Goal: Obtain resource: Download file/media

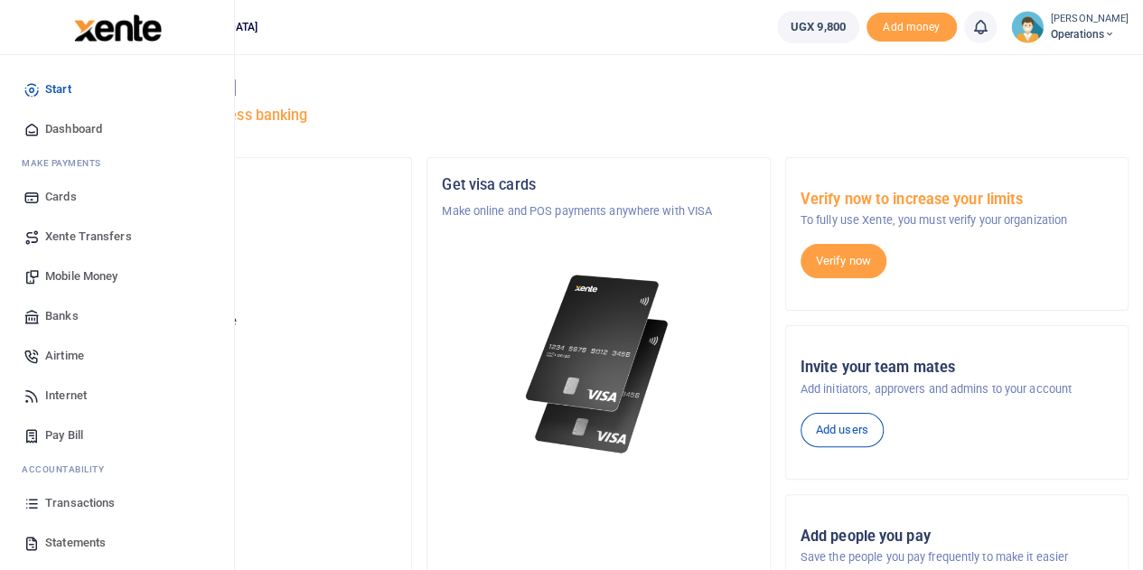
click at [98, 543] on span "Statements" at bounding box center [75, 543] width 61 height 18
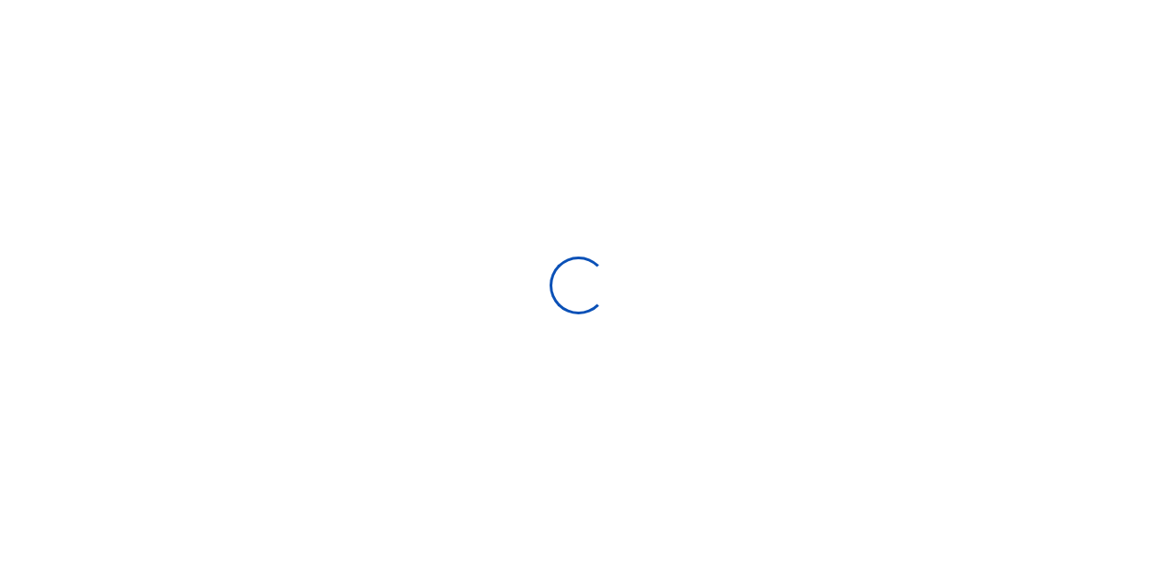
select select "ALL"
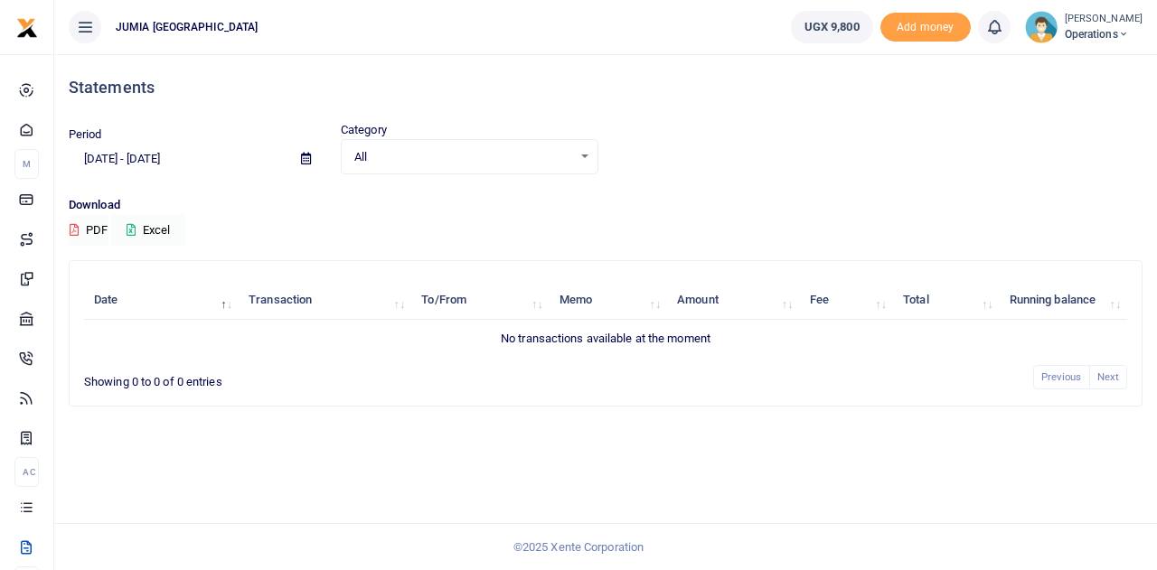
click at [304, 160] on icon at bounding box center [306, 159] width 10 height 12
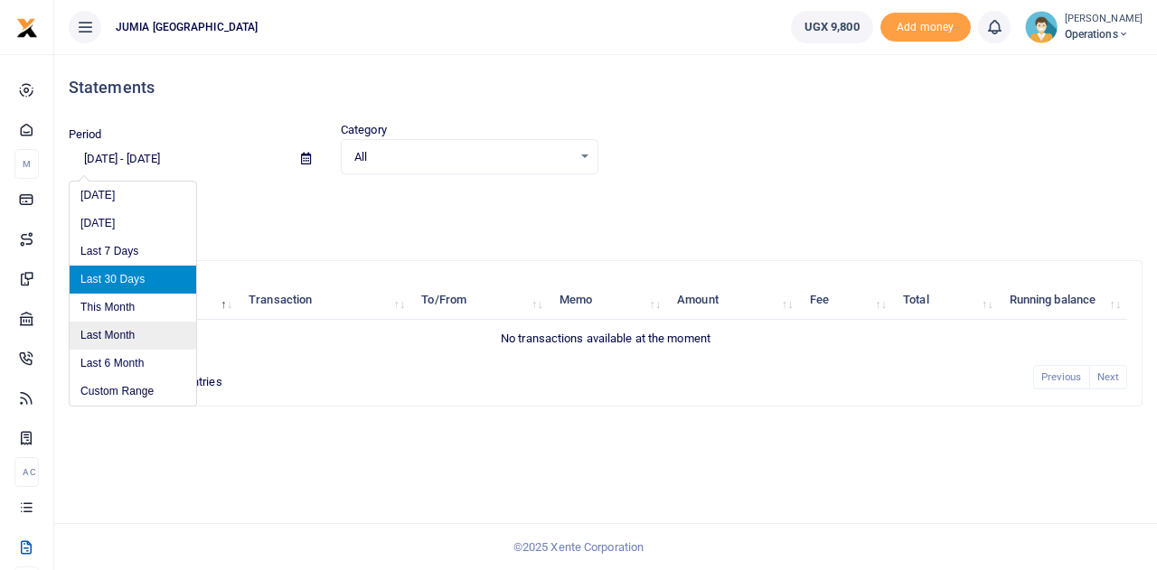
click at [135, 334] on li "Last Month" at bounding box center [133, 336] width 127 height 28
type input "08/01/2025 - 08/31/2025"
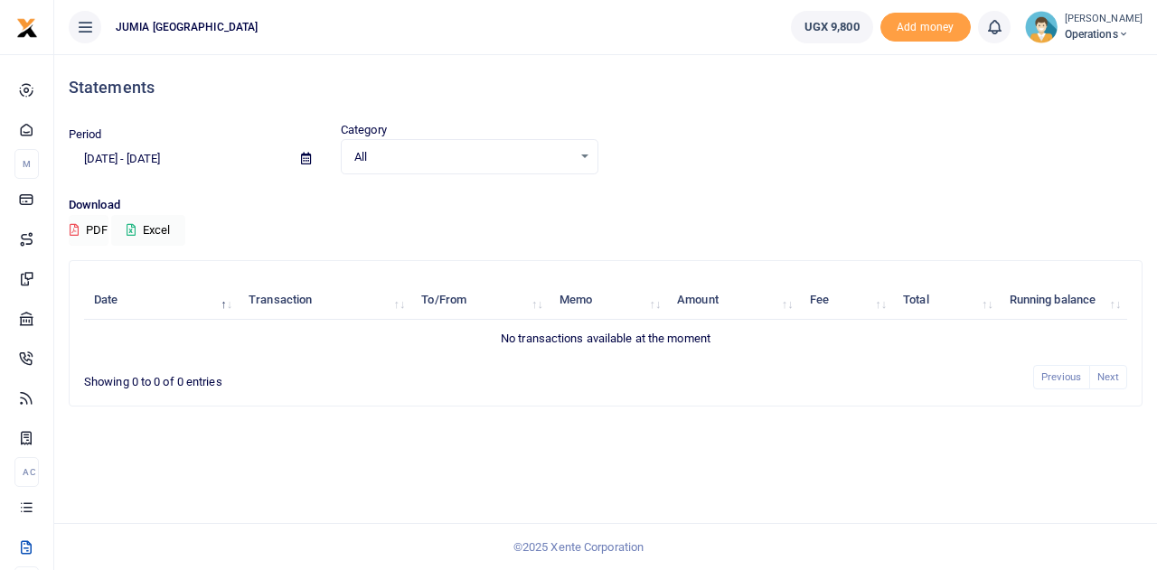
click at [96, 229] on button "PDF" at bounding box center [89, 230] width 40 height 31
click at [91, 234] on button "PDF" at bounding box center [89, 230] width 40 height 31
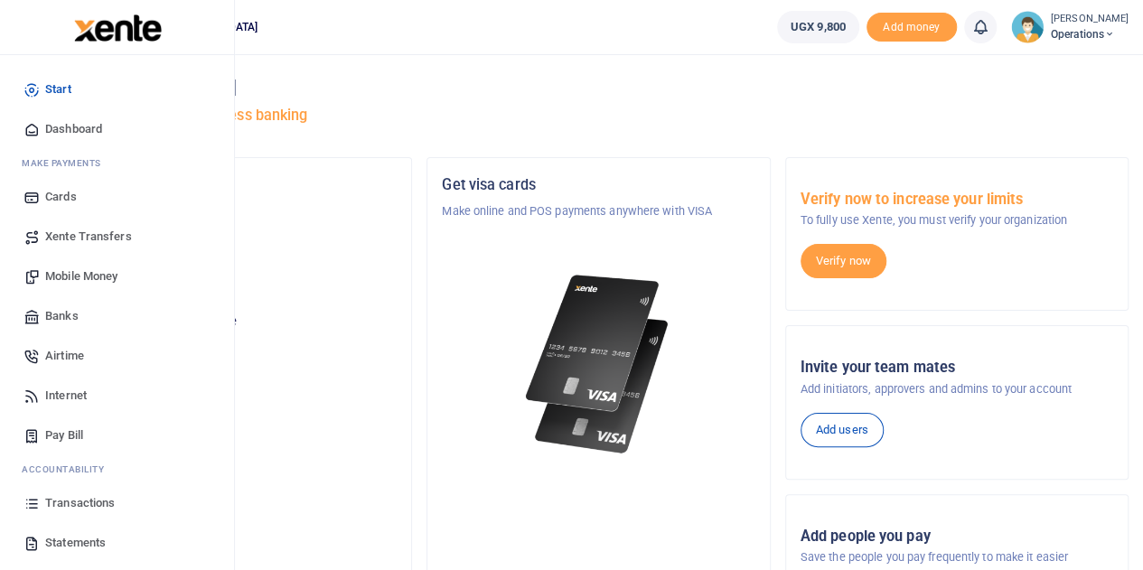
click at [82, 540] on span "Statements" at bounding box center [75, 543] width 61 height 18
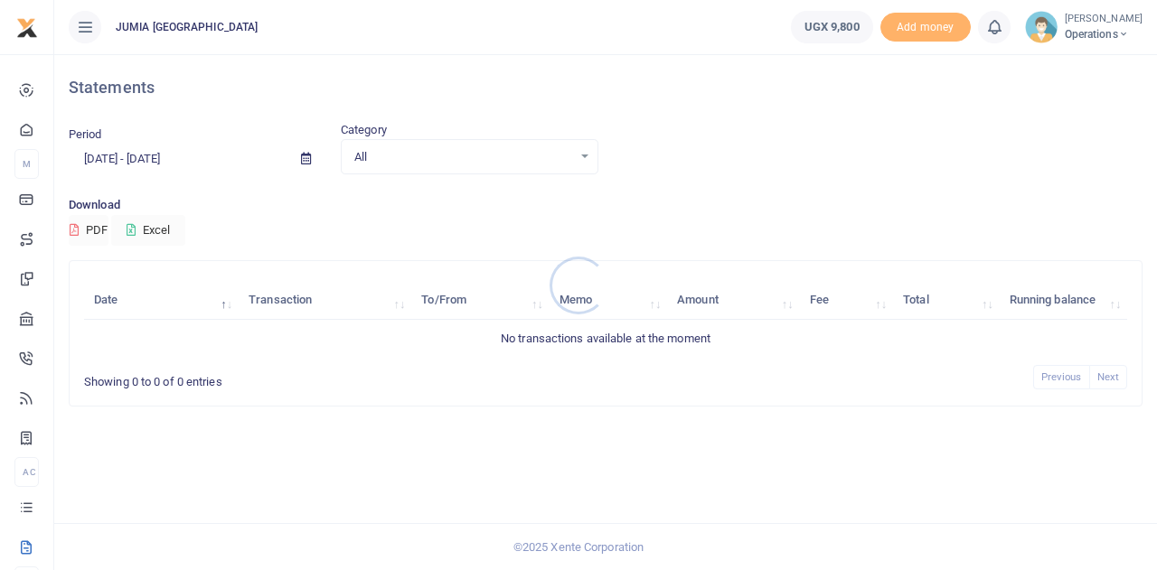
click at [307, 164] on div at bounding box center [578, 285] width 1157 height 570
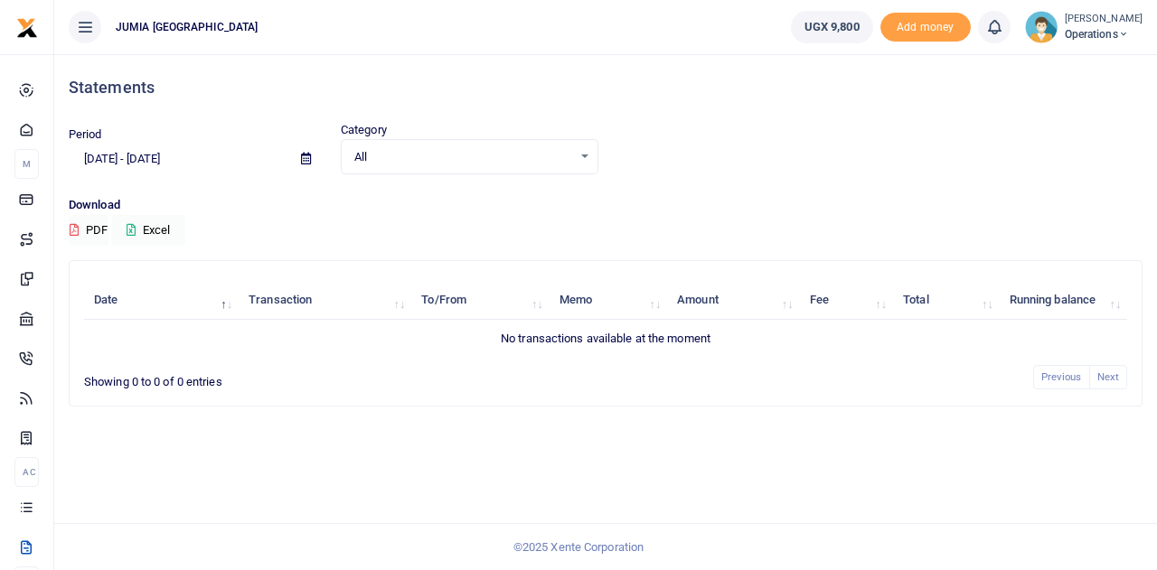
click at [304, 156] on icon at bounding box center [306, 159] width 10 height 12
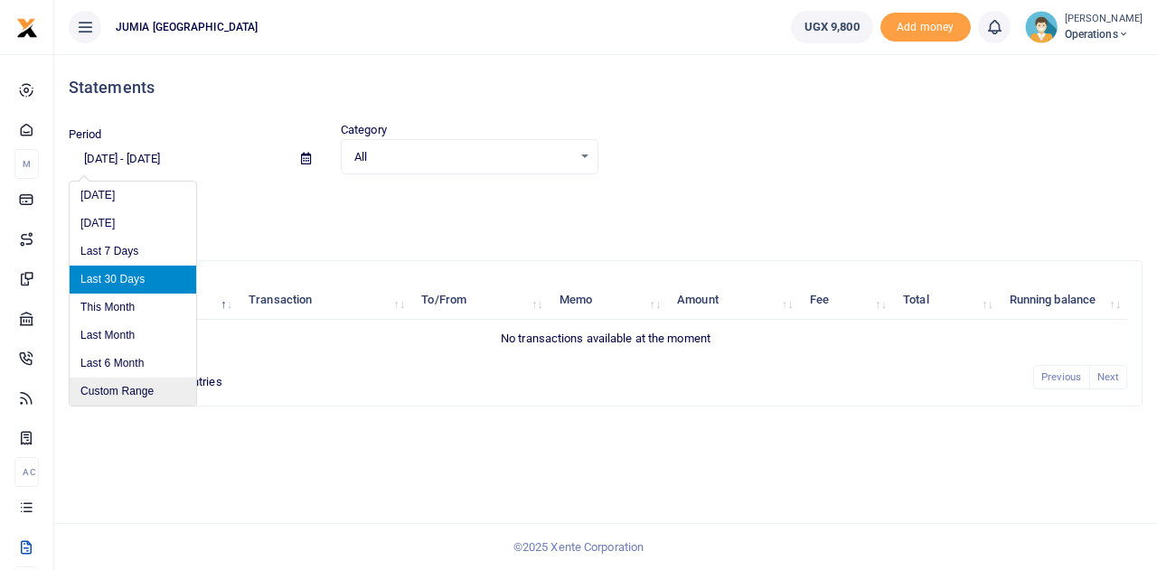
click at [130, 384] on li "Custom Range" at bounding box center [133, 392] width 127 height 28
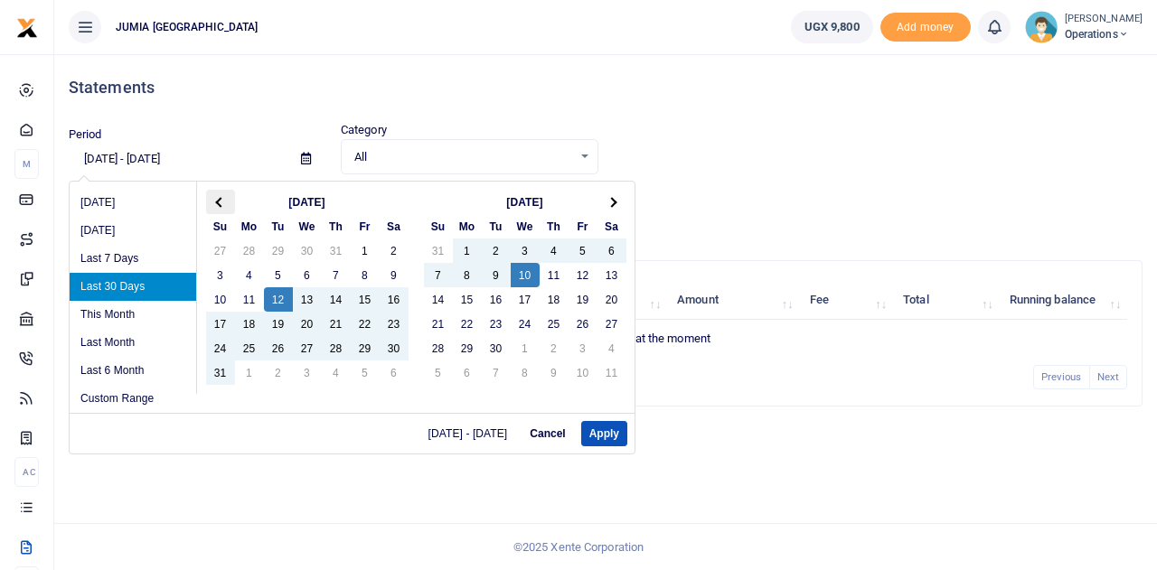
click at [222, 202] on span at bounding box center [220, 202] width 10 height 10
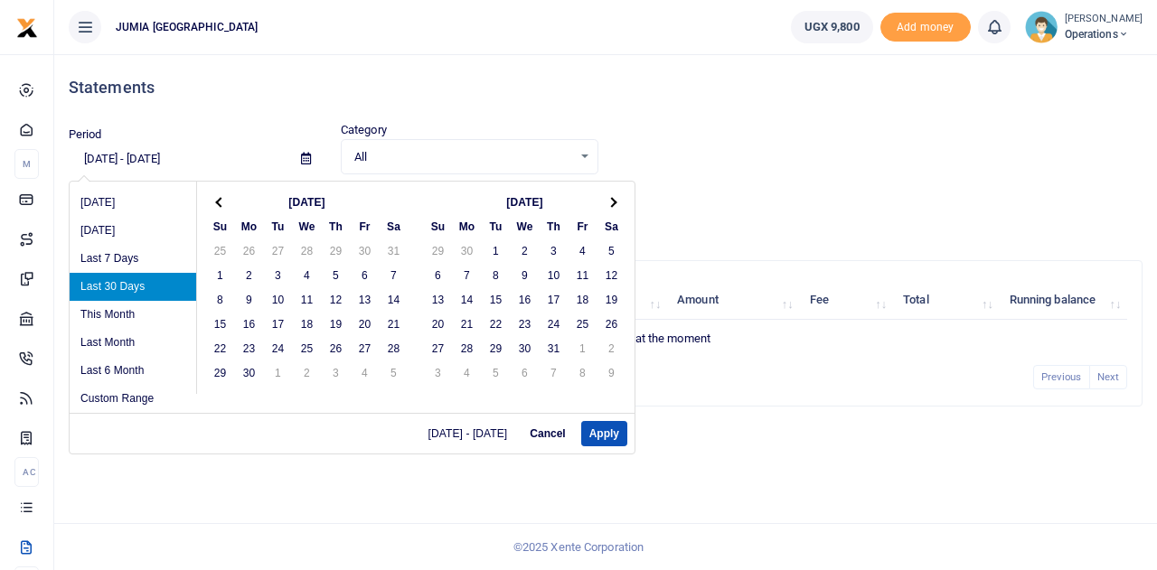
click at [222, 202] on span at bounding box center [220, 202] width 10 height 10
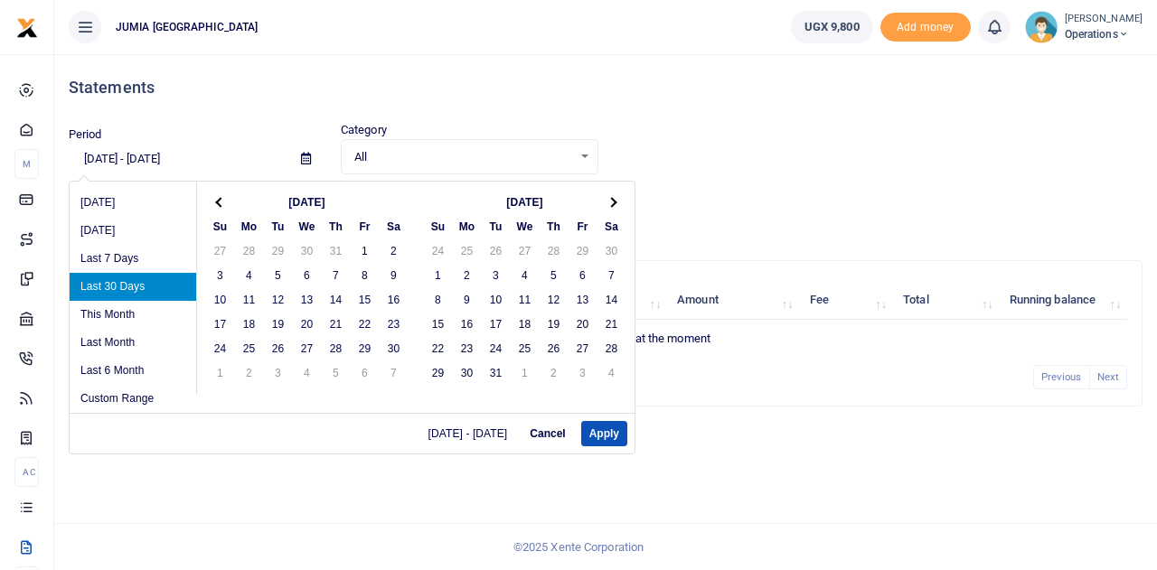
click at [222, 202] on span at bounding box center [220, 202] width 10 height 10
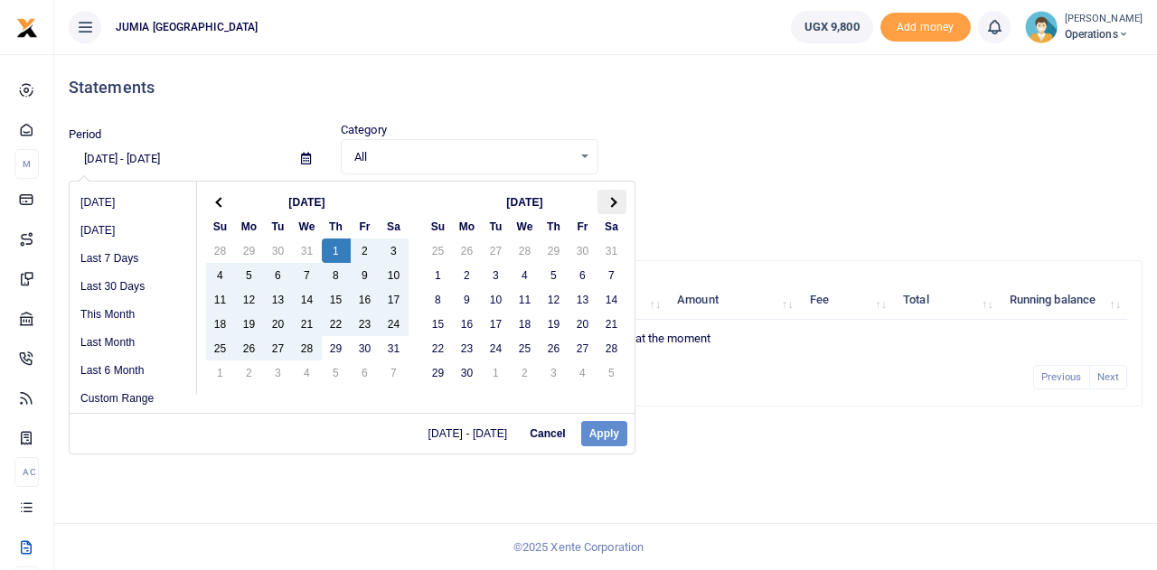
click at [611, 202] on span at bounding box center [612, 202] width 10 height 10
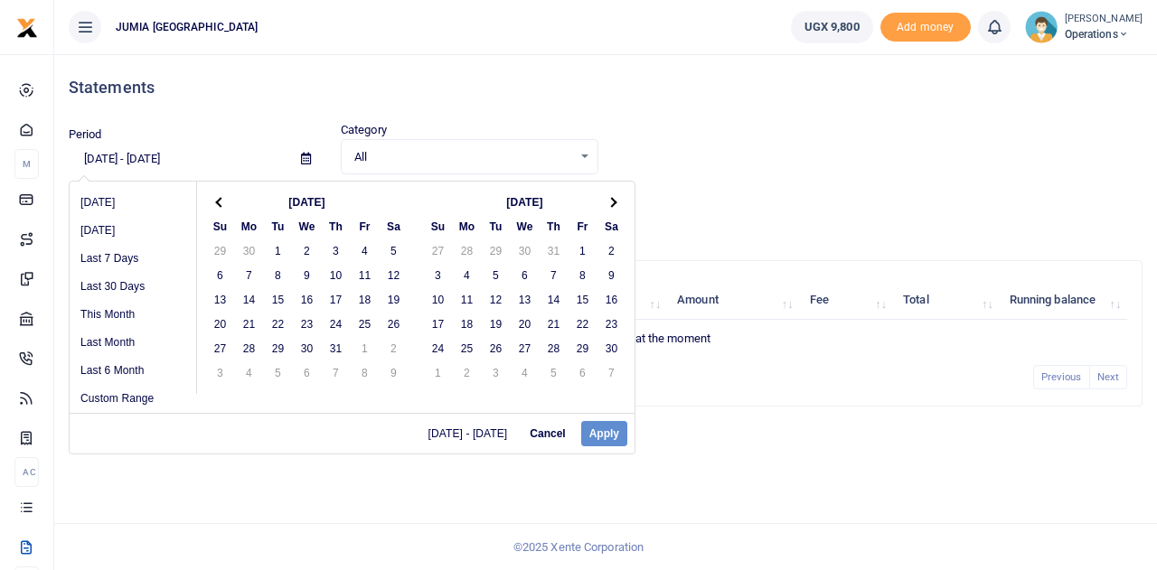
click at [611, 202] on span at bounding box center [612, 202] width 10 height 10
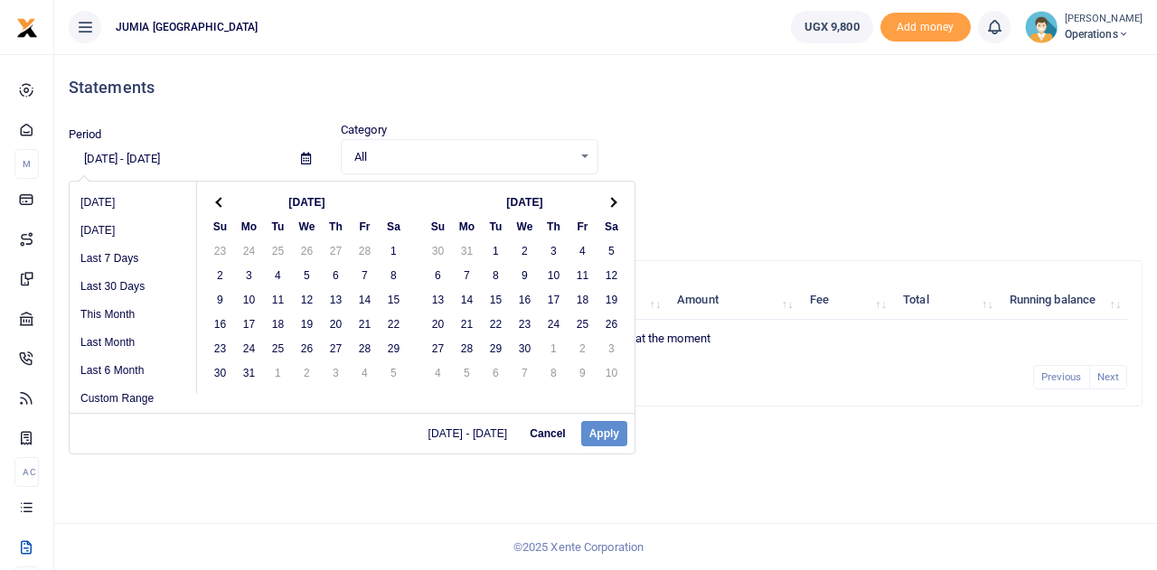
click at [611, 202] on span at bounding box center [612, 202] width 10 height 10
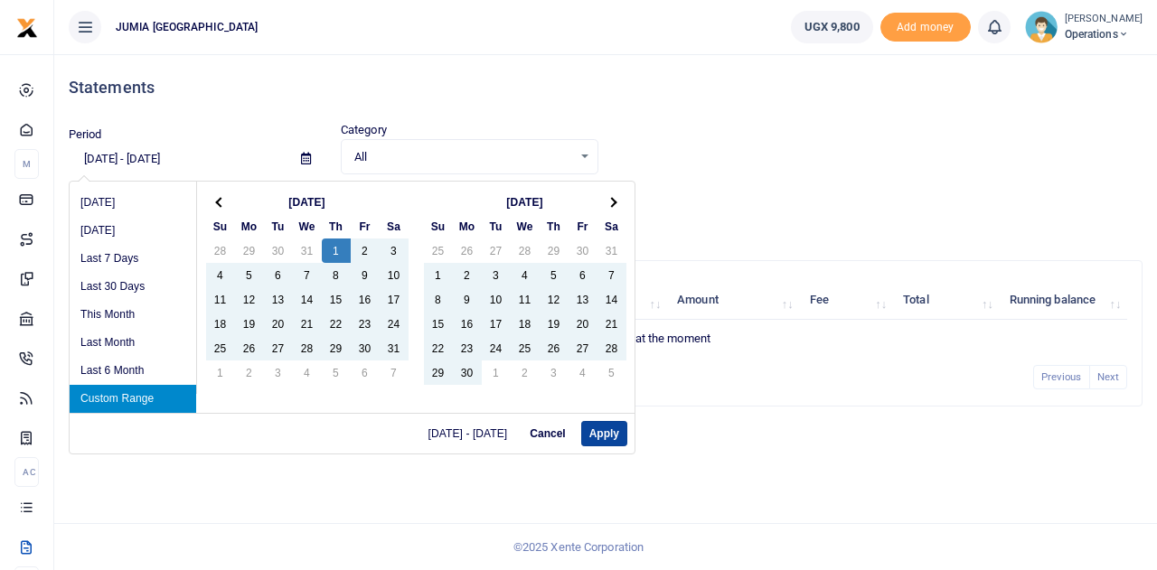
click at [600, 426] on button "Apply" at bounding box center [604, 433] width 46 height 25
type input "08/01/2024 - 08/31/2025"
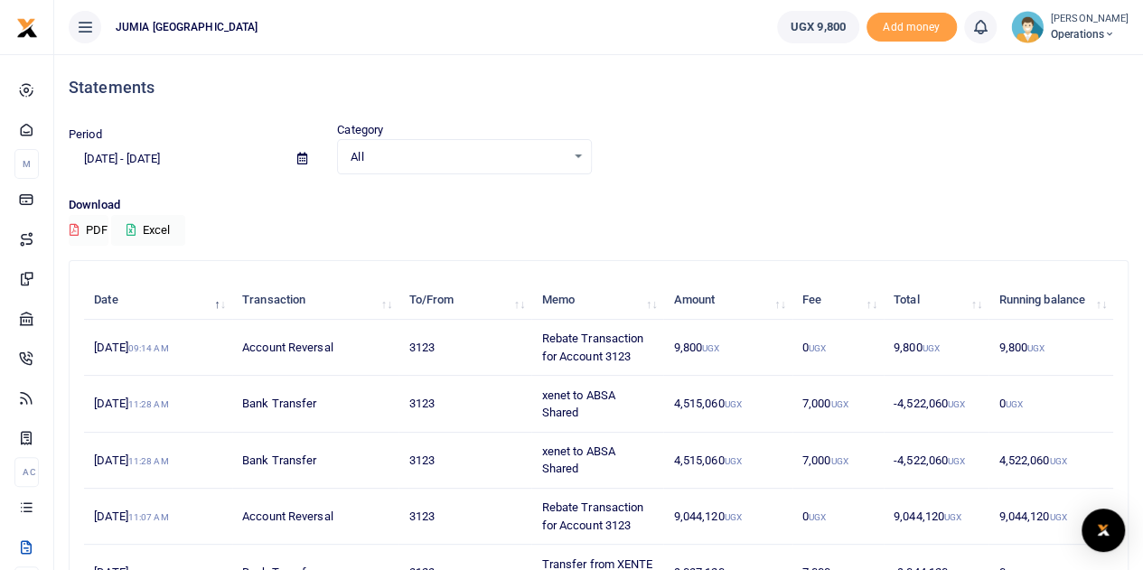
click at [95, 228] on button "PDF" at bounding box center [89, 230] width 40 height 31
